Goal: Find specific page/section

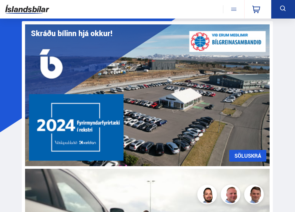
click at [232, 10] on button at bounding box center [233, 9] width 21 height 8
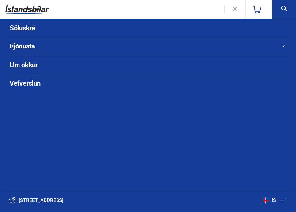
click at [34, 12] on img at bounding box center [27, 9] width 44 height 14
click at [231, 9] on button at bounding box center [234, 9] width 21 height 8
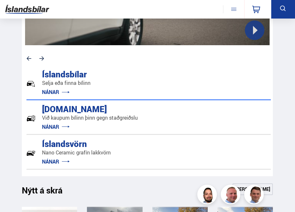
scroll to position [293, 0]
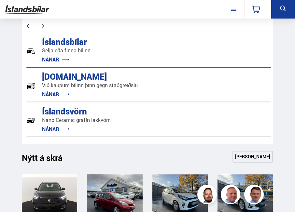
click at [77, 77] on div "[DOMAIN_NAME]" at bounding box center [74, 75] width 79 height 11
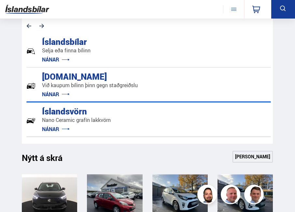
click at [68, 92] on link "NÁNAR" at bounding box center [56, 94] width 28 height 7
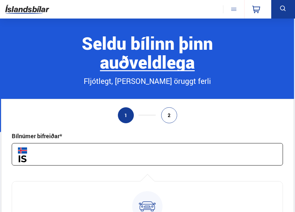
click at [95, 154] on input "text" at bounding box center [147, 154] width 271 height 22
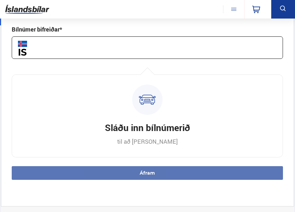
scroll to position [163, 0]
